Goal: Entertainment & Leisure: Consume media (video, audio)

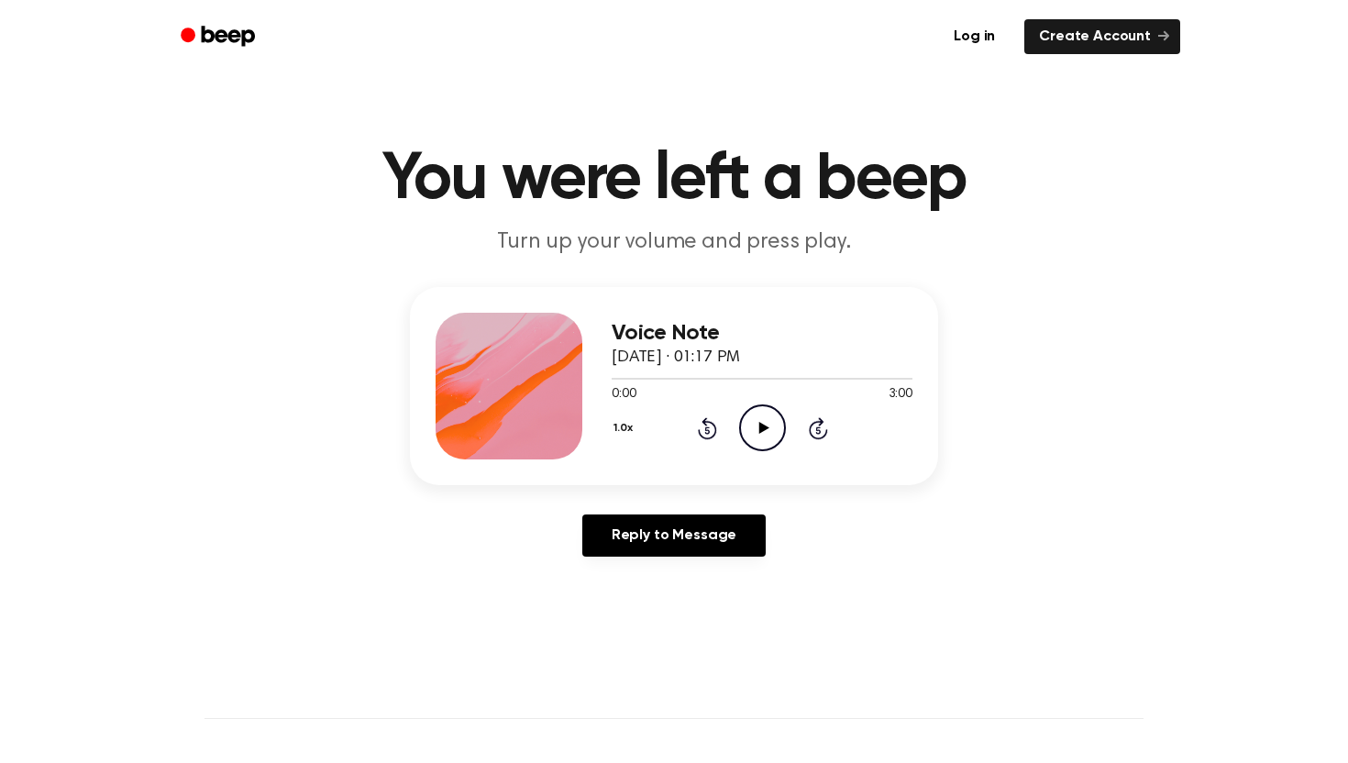
click at [779, 413] on circle at bounding box center [762, 427] width 45 height 45
click at [824, 427] on icon "Skip 5 seconds" at bounding box center [818, 428] width 20 height 24
click at [823, 427] on icon "Skip 5 seconds" at bounding box center [818, 428] width 20 height 24
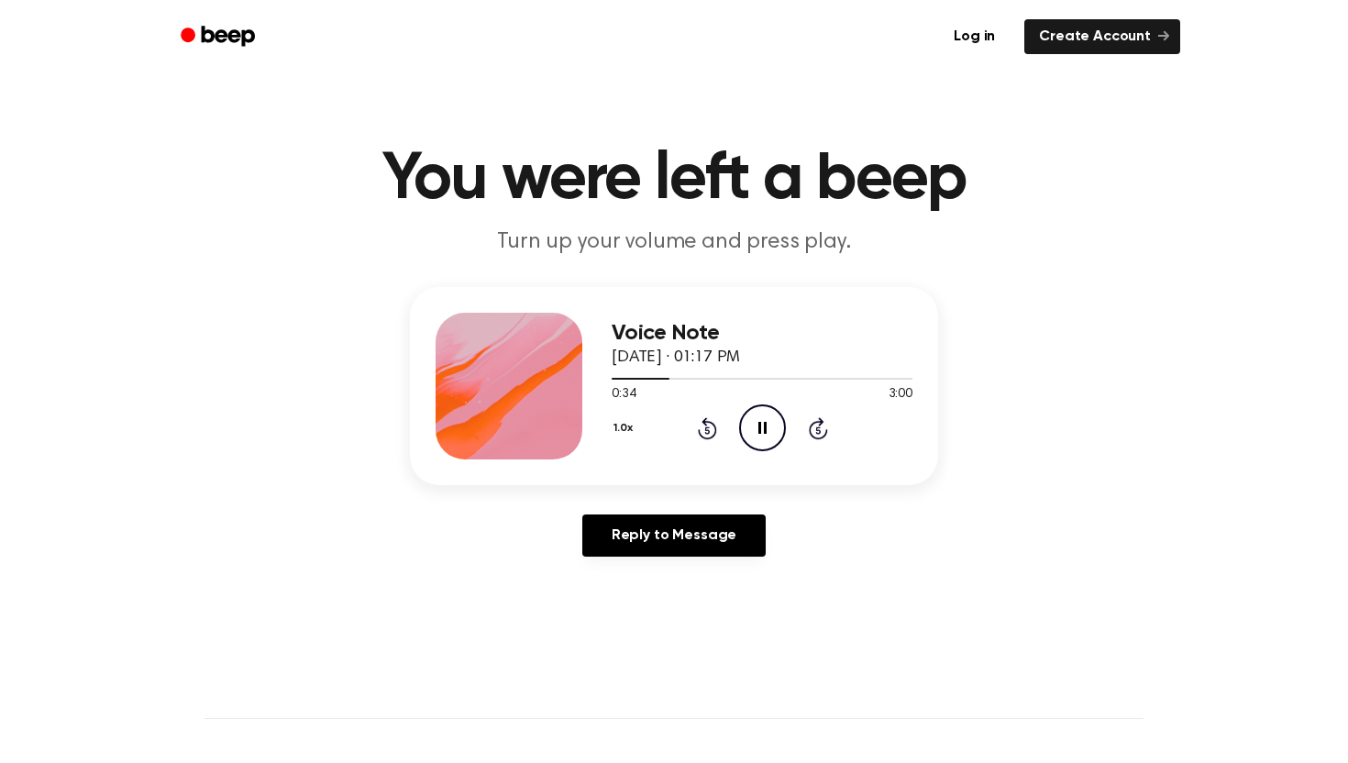
click at [823, 427] on icon "Skip 5 seconds" at bounding box center [818, 428] width 20 height 24
click at [747, 425] on icon "Pause Audio" at bounding box center [762, 428] width 47 height 47
click at [747, 425] on icon "Play Audio" at bounding box center [762, 428] width 47 height 47
click at [747, 425] on icon "Pause Audio" at bounding box center [762, 428] width 47 height 47
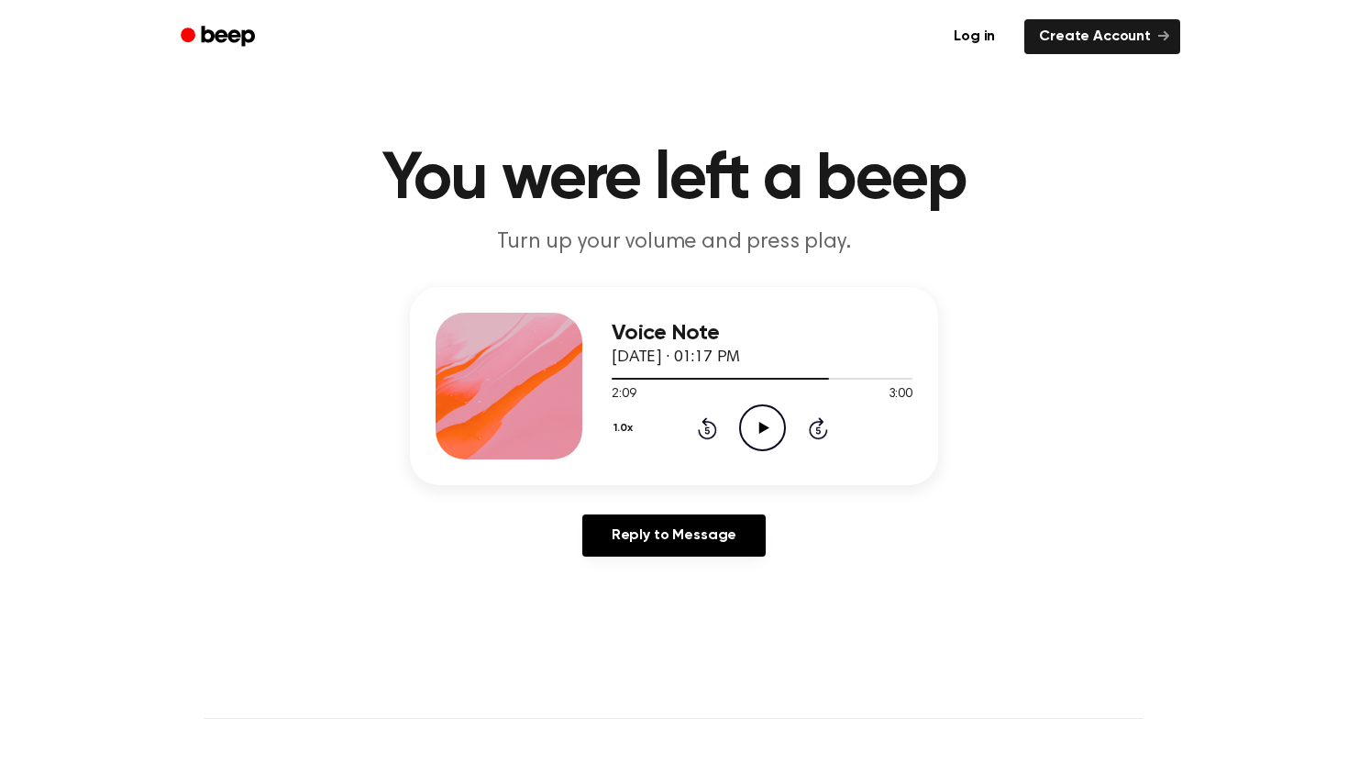
click at [749, 418] on icon "Play Audio" at bounding box center [762, 428] width 47 height 47
click at [765, 426] on icon at bounding box center [763, 428] width 8 height 12
click at [821, 376] on div at bounding box center [762, 378] width 301 height 15
click at [777, 407] on icon "Play Audio" at bounding box center [762, 428] width 47 height 47
click at [786, 379] on div at bounding box center [722, 379] width 221 height 2
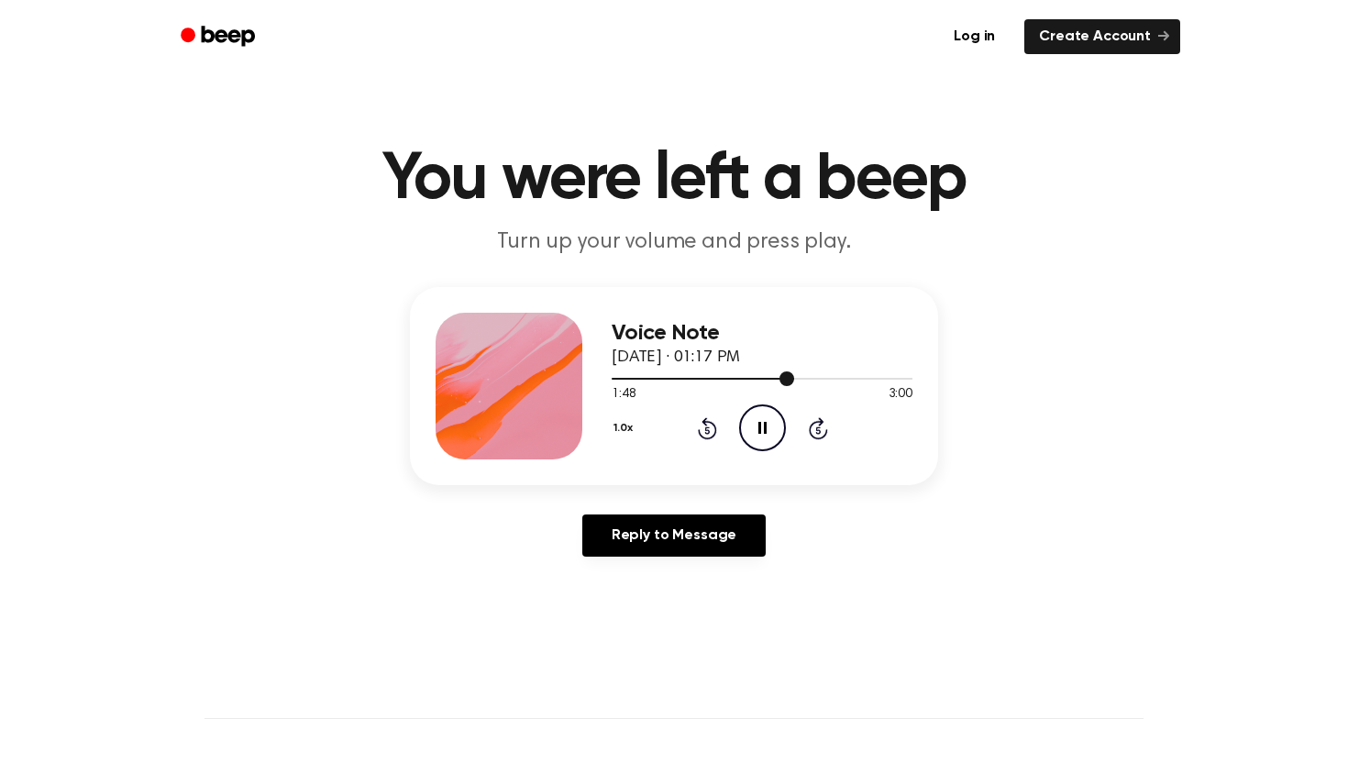
click at [760, 376] on div at bounding box center [762, 378] width 301 height 15
click at [879, 378] on div at bounding box center [762, 379] width 301 height 2
click at [760, 441] on icon "Play Audio" at bounding box center [762, 428] width 47 height 47
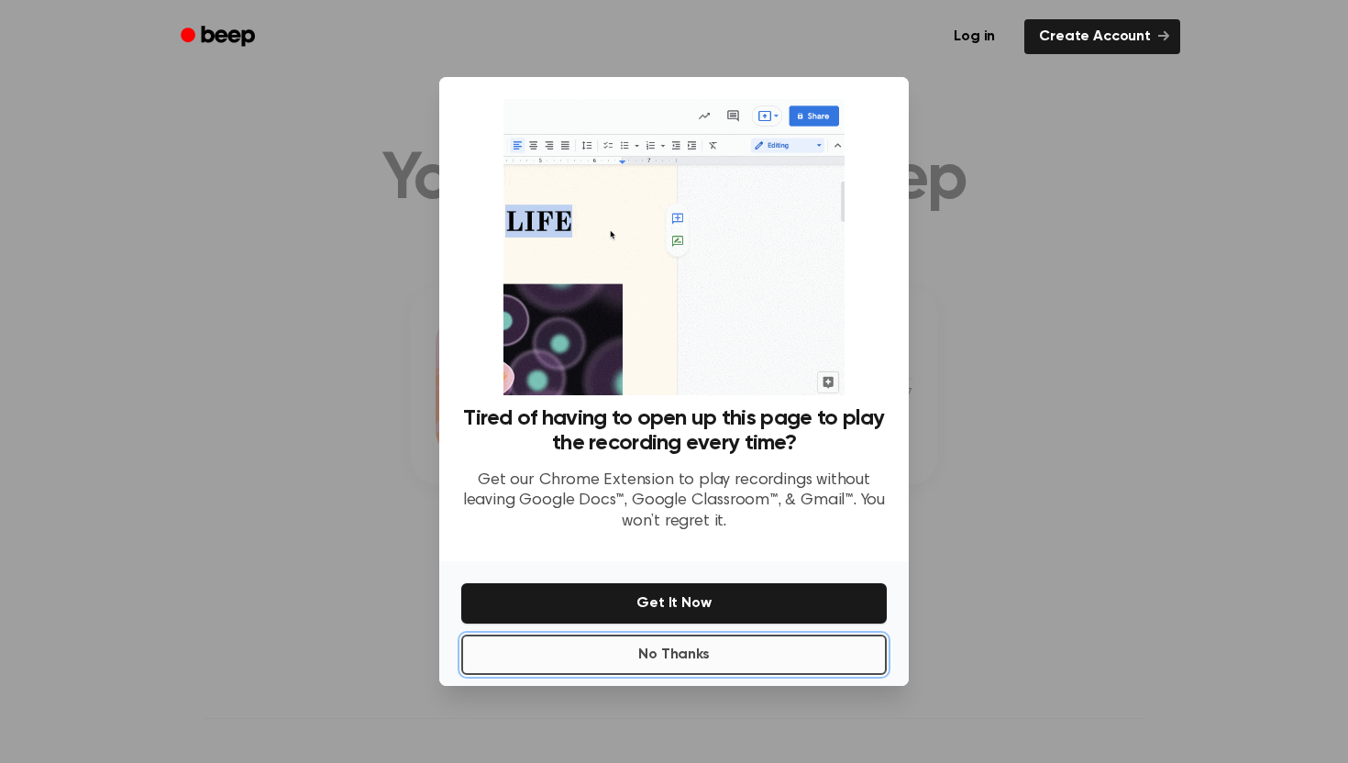
click at [695, 660] on button "No Thanks" at bounding box center [674, 655] width 426 height 40
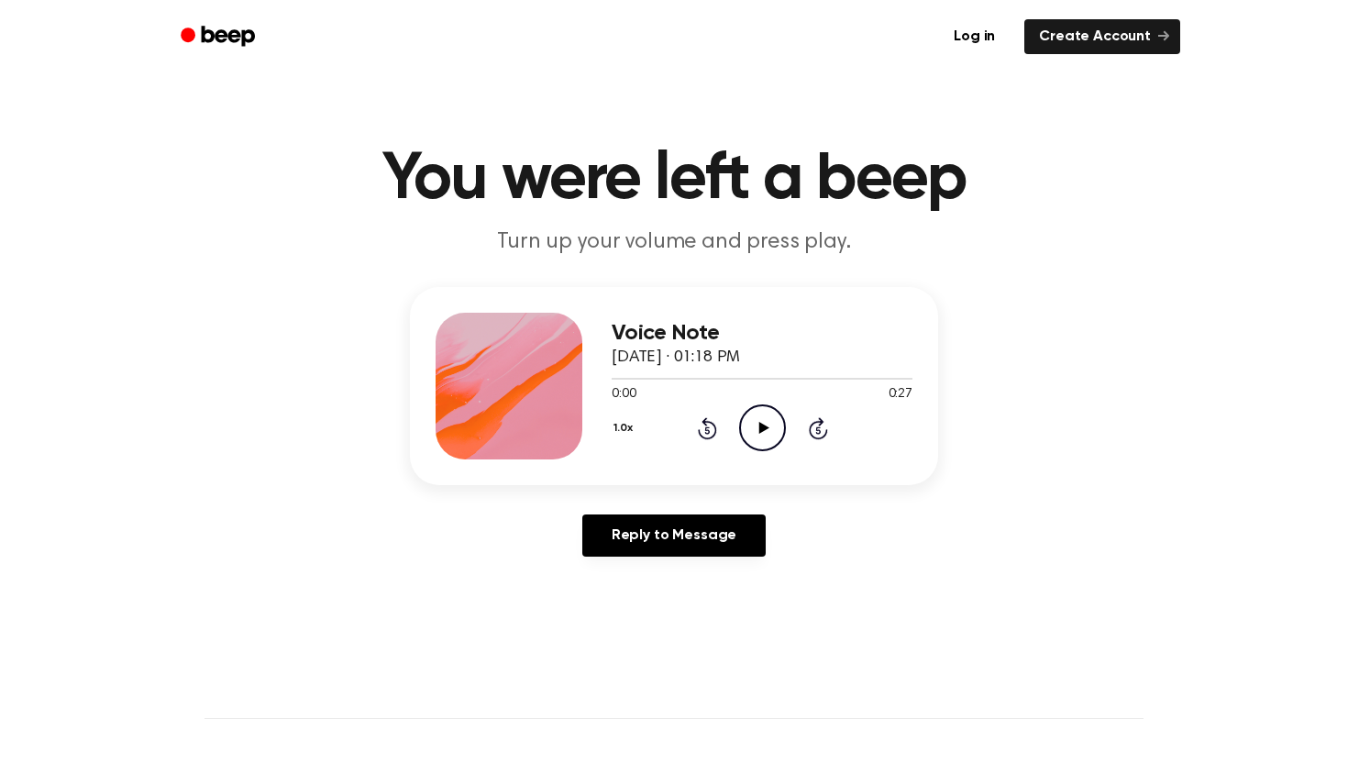
click at [759, 431] on icon at bounding box center [764, 428] width 10 height 12
click at [759, 434] on icon "Play Audio" at bounding box center [762, 428] width 47 height 47
click at [761, 435] on icon "Pause Audio" at bounding box center [762, 428] width 47 height 47
